Goal: Information Seeking & Learning: Learn about a topic

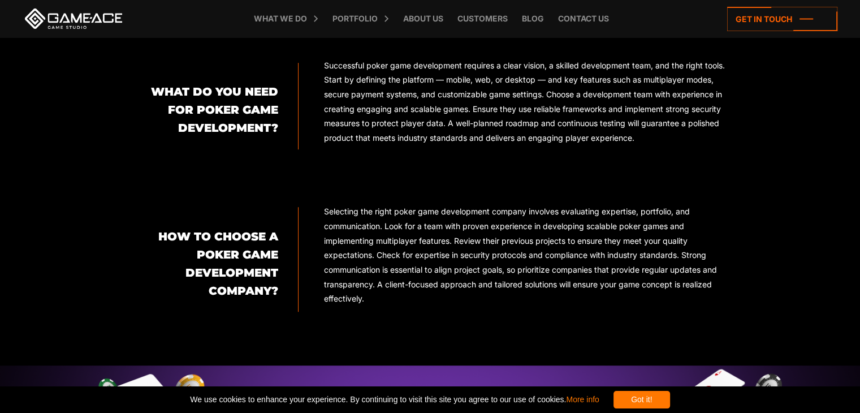
scroll to position [375, 0]
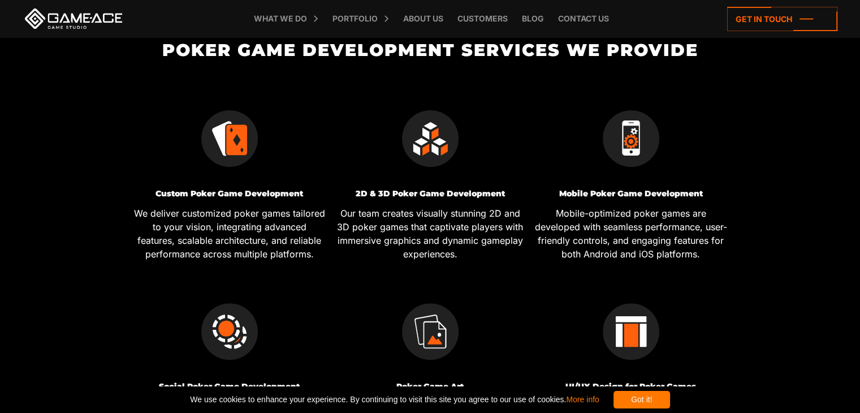
click at [658, 401] on div "Got it!" at bounding box center [641, 400] width 57 height 18
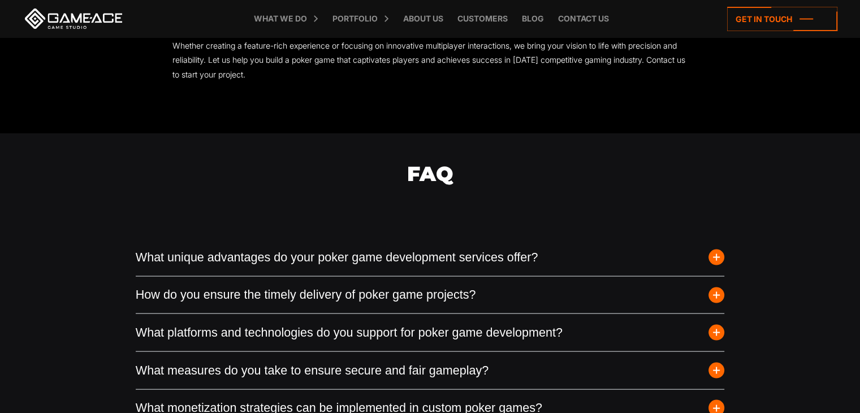
scroll to position [2357, 0]
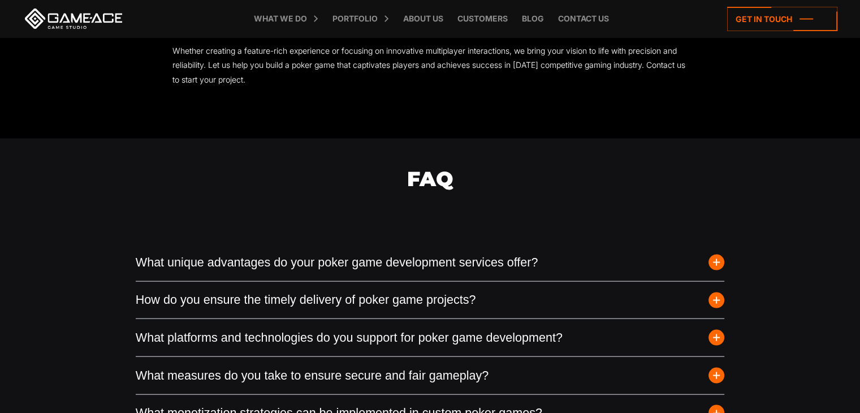
click at [448, 267] on button "What unique advantages do your poker game development services offer?" at bounding box center [430, 262] width 589 height 37
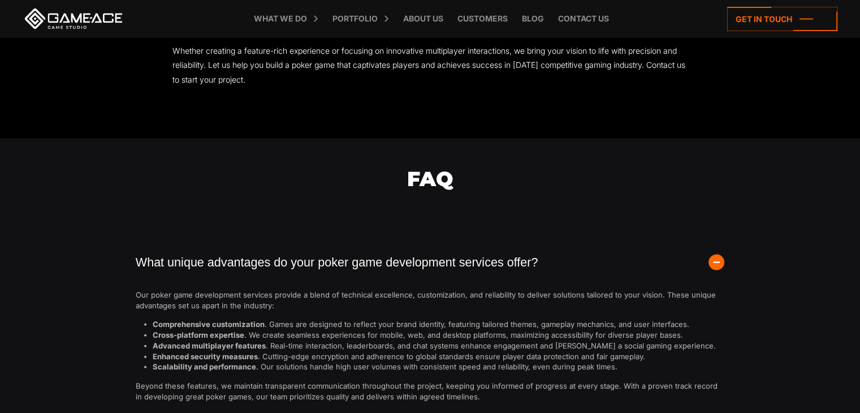
scroll to position [2640, 0]
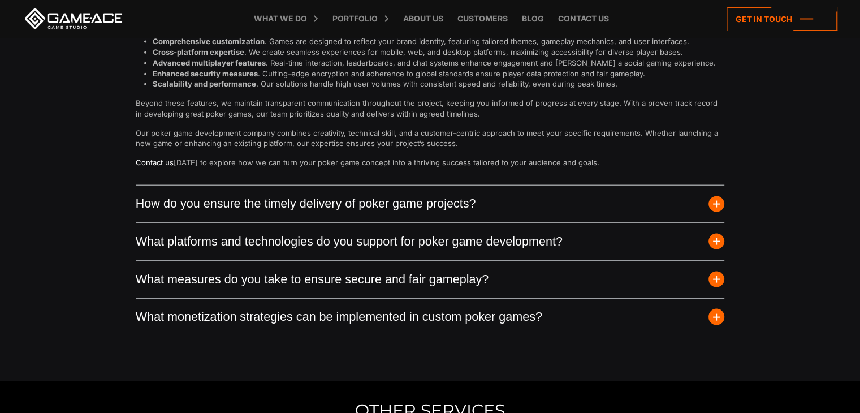
click at [401, 213] on button "How do you ensure the timely delivery of poker game projects?" at bounding box center [430, 203] width 589 height 37
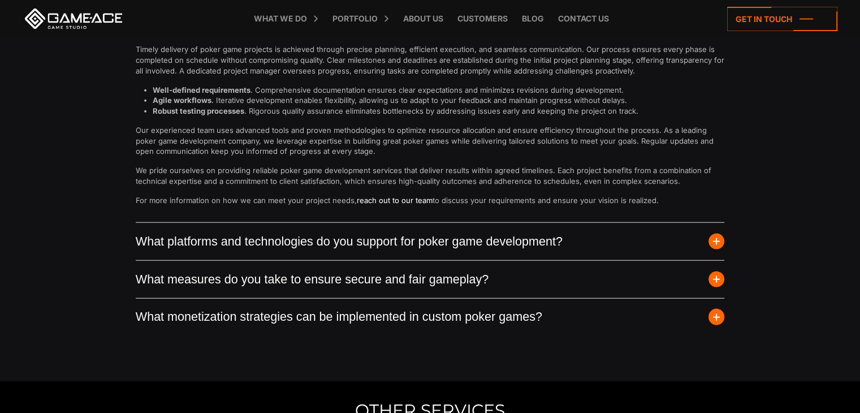
click at [407, 239] on button "What platforms and technologies do you support for poker game development?" at bounding box center [430, 241] width 589 height 37
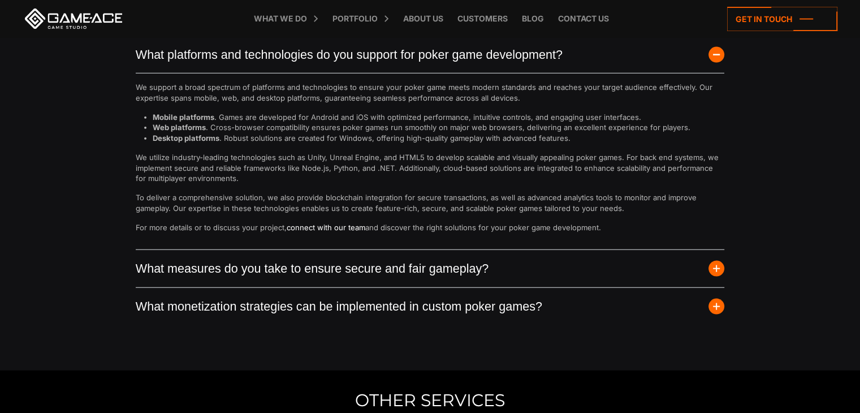
click at [422, 281] on button "What measures do you take to ensure secure and fair gameplay?" at bounding box center [430, 268] width 589 height 37
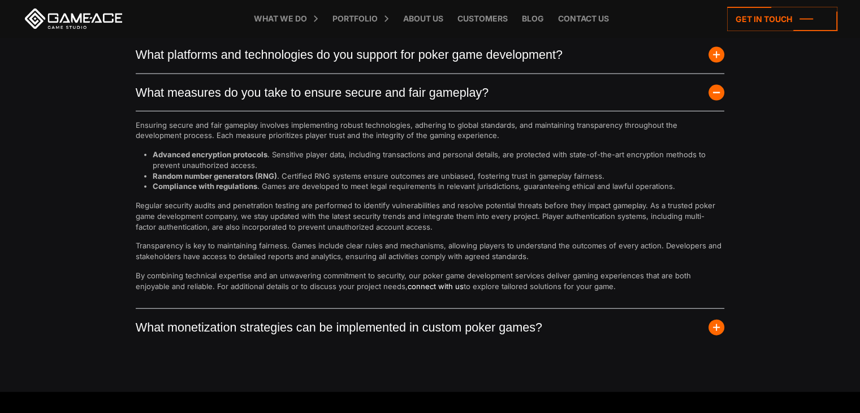
click at [439, 344] on button "What monetization strategies can be implemented in custom poker games?" at bounding box center [430, 327] width 589 height 37
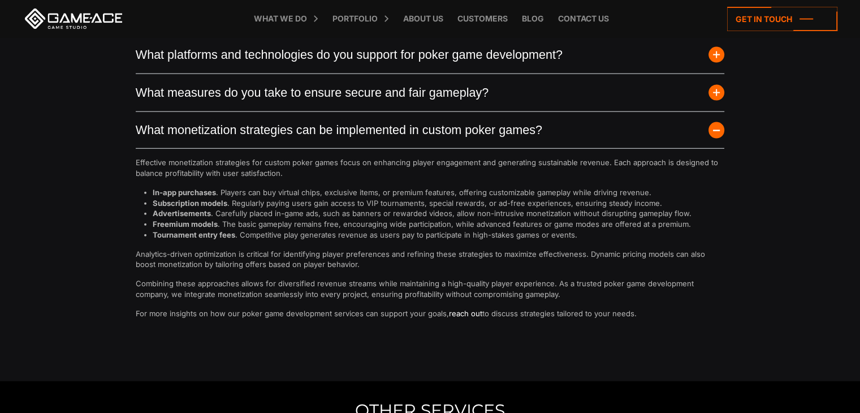
click at [465, 100] on button "What measures do you take to ensure secure and fair gameplay?" at bounding box center [430, 92] width 589 height 37
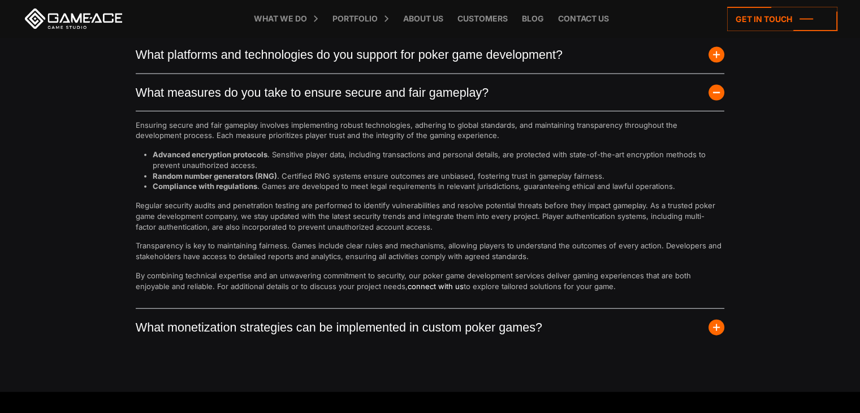
click at [472, 61] on button "What platforms and technologies do you support for poker game development?" at bounding box center [430, 54] width 589 height 37
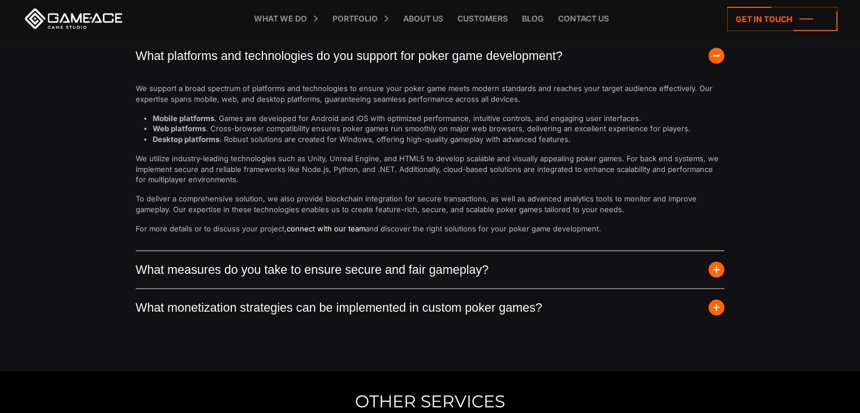
scroll to position [2357, 0]
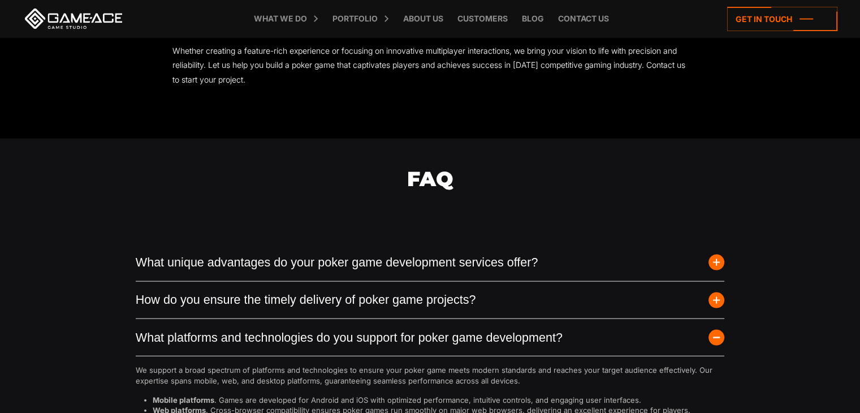
click at [416, 281] on button "What unique advantages do your poker game development services offer?" at bounding box center [430, 262] width 589 height 37
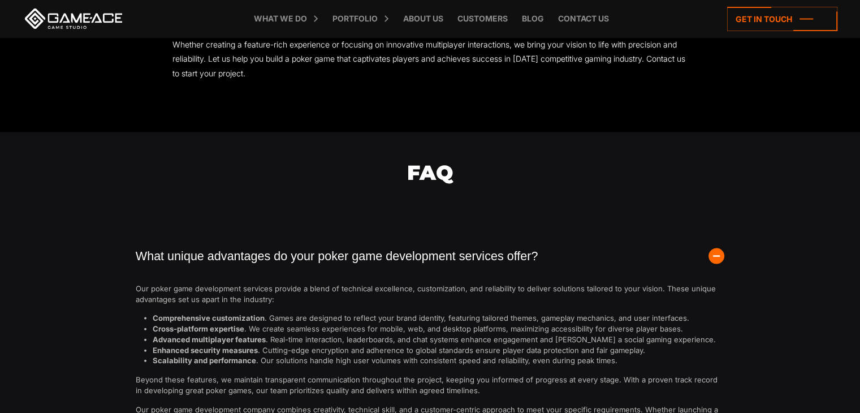
scroll to position [2527, 0]
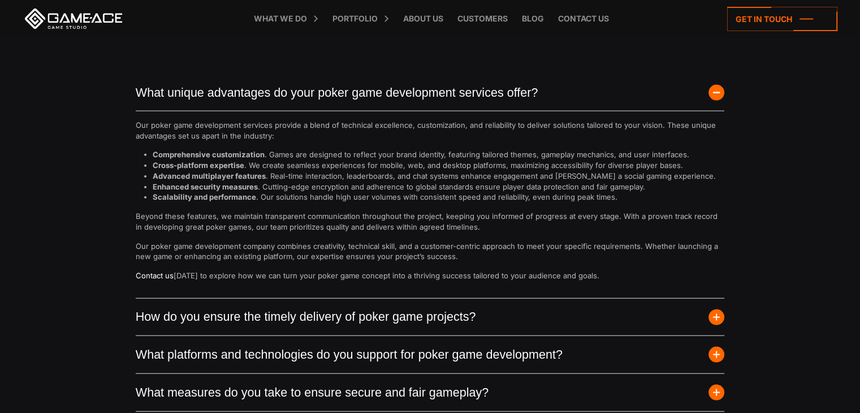
click at [431, 331] on button "How do you ensure the timely delivery of poker game projects?" at bounding box center [430, 316] width 589 height 37
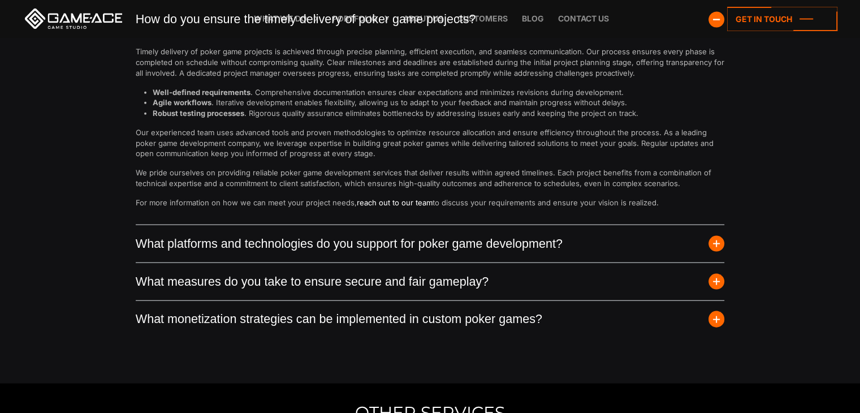
scroll to position [2640, 0]
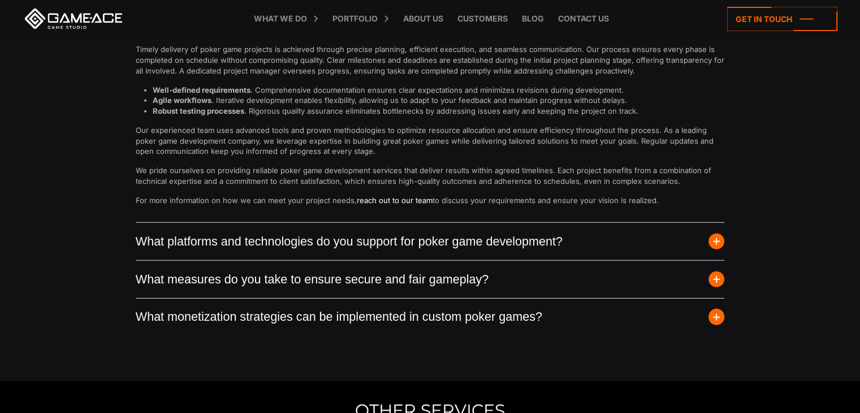
click at [435, 260] on button "What platforms and technologies do you support for poker game development?" at bounding box center [430, 241] width 589 height 37
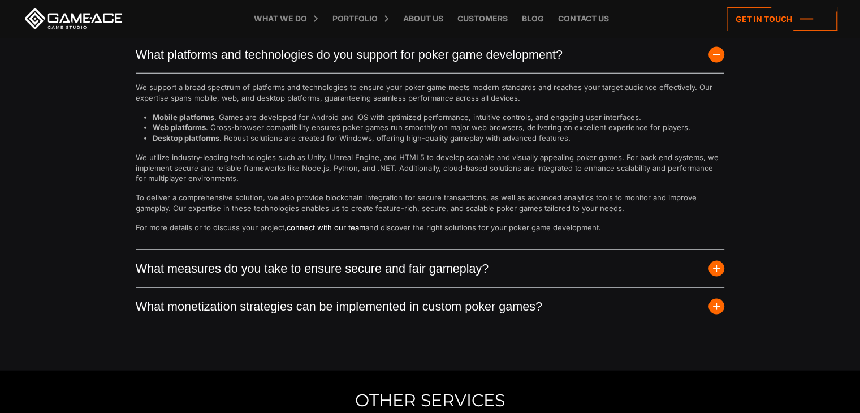
click at [441, 287] on button "What measures do you take to ensure secure and fair gameplay?" at bounding box center [430, 268] width 589 height 37
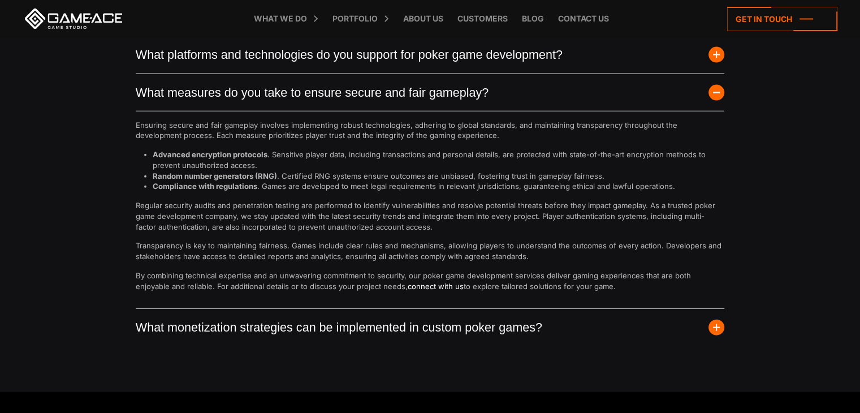
click at [441, 343] on button "What monetization strategies can be implemented in custom poker games?" at bounding box center [430, 327] width 589 height 37
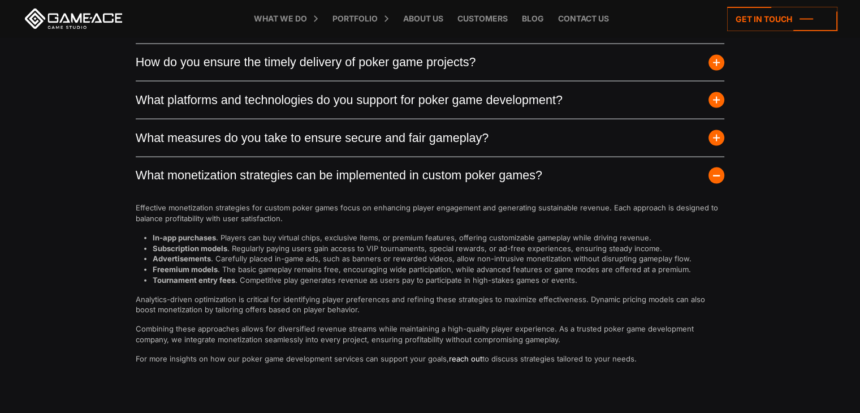
scroll to position [2600, 0]
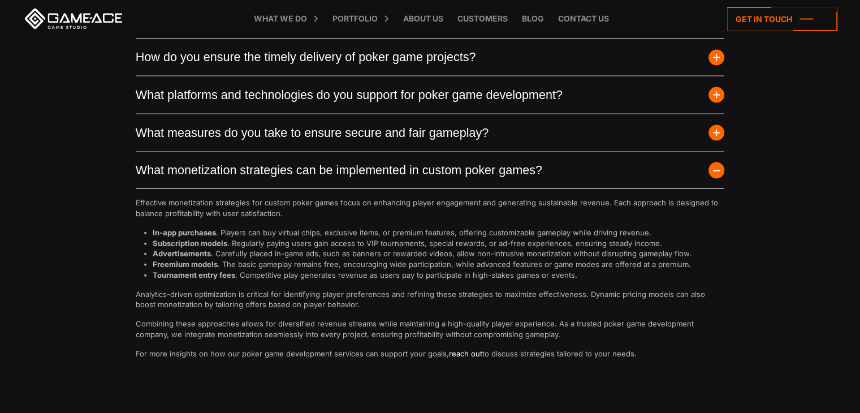
click at [409, 150] on button "What measures do you take to ensure secure and fair gameplay?" at bounding box center [430, 132] width 589 height 37
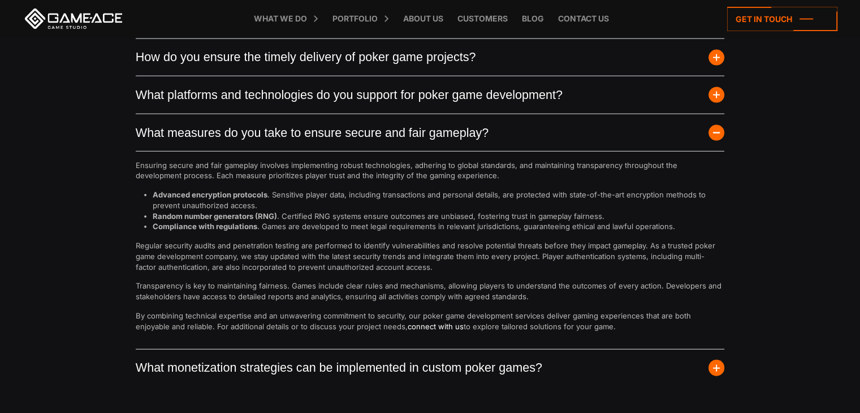
click at [398, 109] on button "What platforms and technologies do you support for poker game development?" at bounding box center [430, 94] width 589 height 37
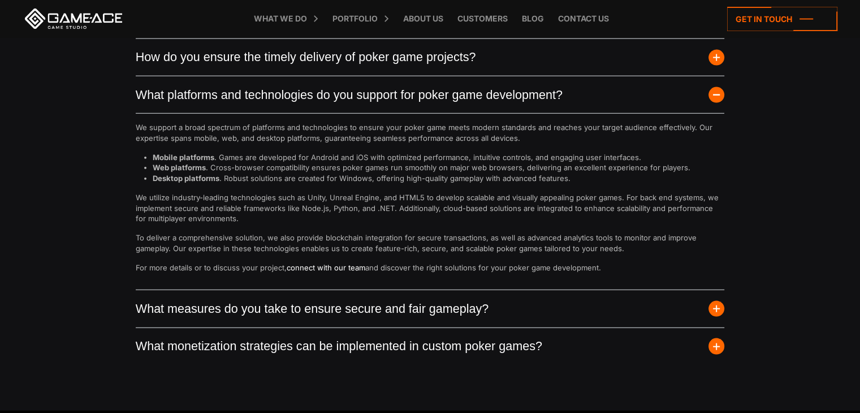
click at [393, 75] on button "How do you ensure the timely delivery of poker game projects?" at bounding box center [430, 57] width 589 height 37
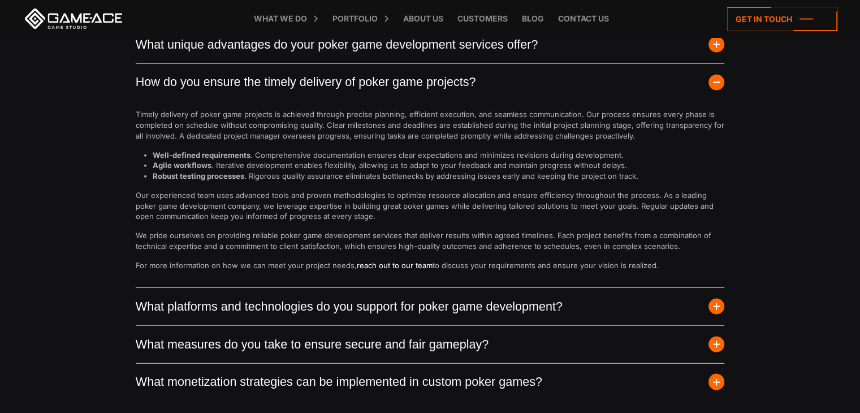
scroll to position [2487, 0]
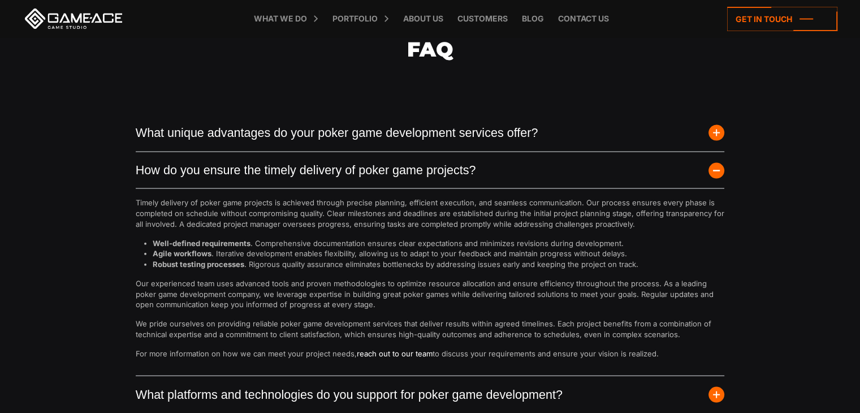
click at [416, 146] on button "What unique advantages do your poker game development services offer?" at bounding box center [430, 132] width 589 height 37
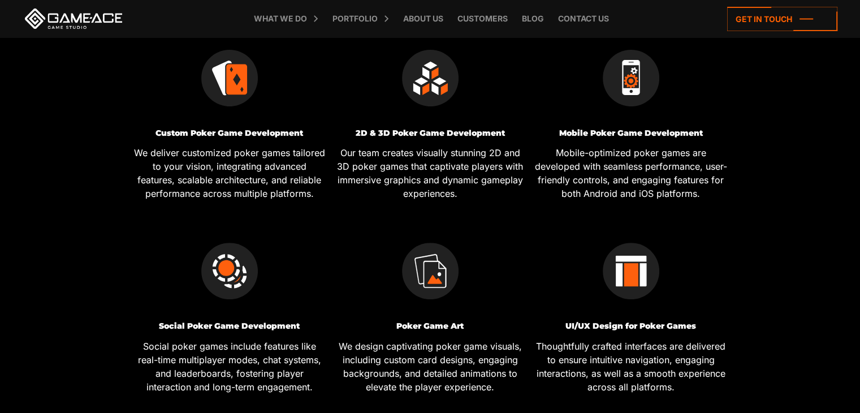
scroll to position [170, 0]
